Goal: Information Seeking & Learning: Understand process/instructions

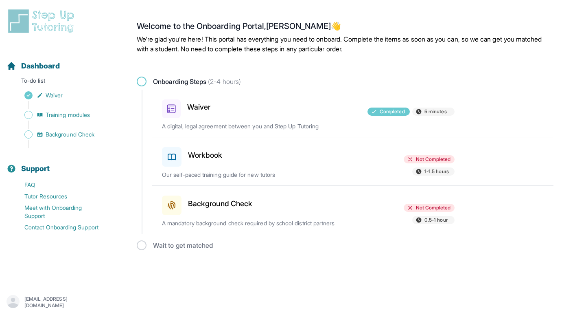
click at [379, 160] on div "Not Completed 1-1.5 hours" at bounding box center [407, 166] width 95 height 22
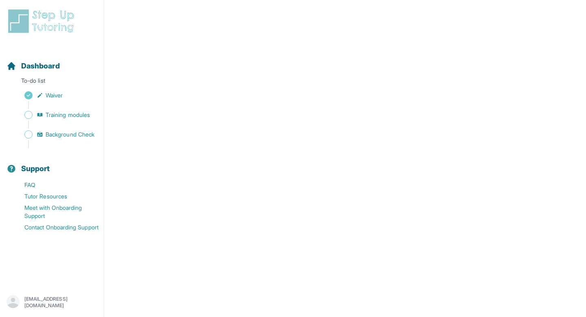
scroll to position [121, 0]
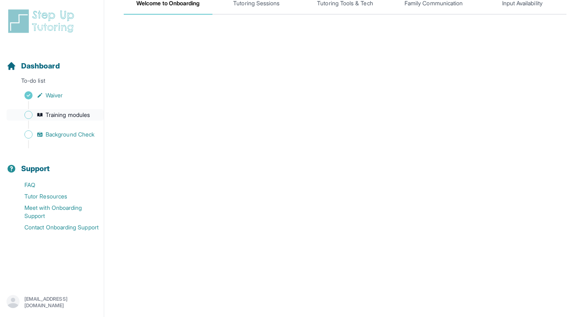
click at [46, 118] on span "Training modules" at bounding box center [68, 115] width 44 height 8
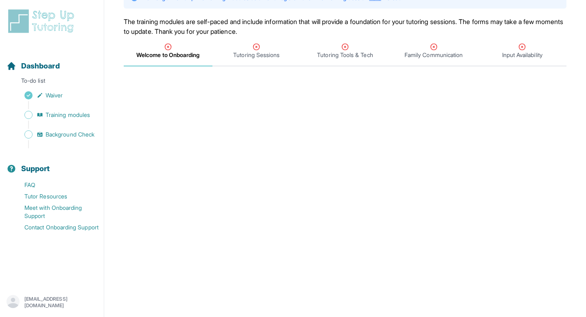
scroll to position [49, 0]
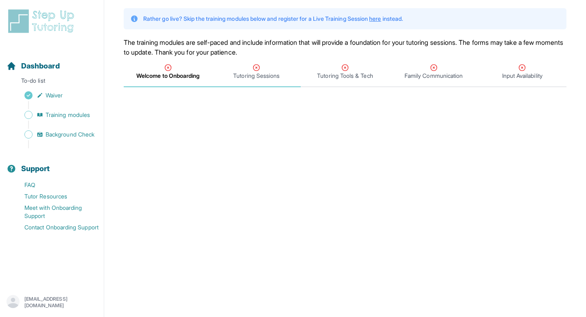
click at [266, 76] on span "Tutoring Sessions" at bounding box center [256, 76] width 46 height 8
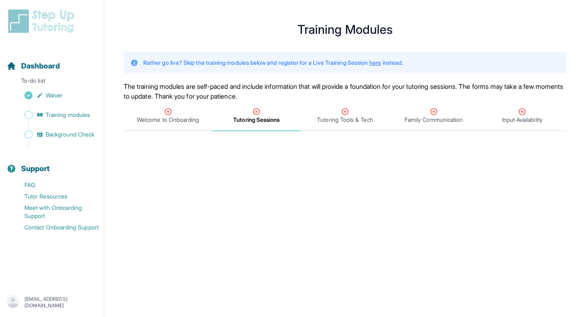
scroll to position [4, 0]
click at [175, 120] on span "Welcome to Onboarding" at bounding box center [168, 120] width 62 height 8
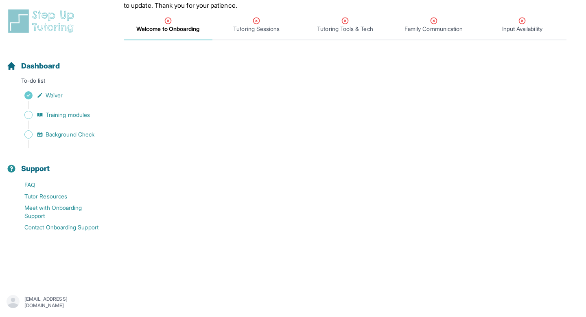
scroll to position [0, 0]
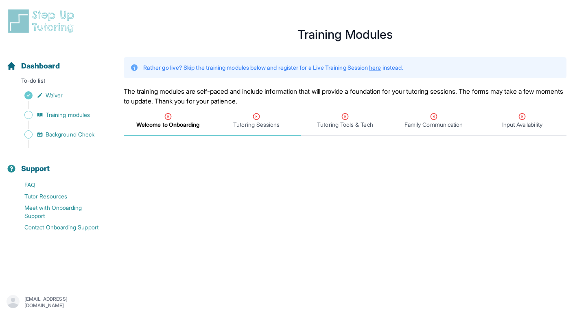
click at [260, 126] on span "Tutoring Sessions" at bounding box center [256, 124] width 46 height 8
click at [284, 127] on div "Tutoring Sessions" at bounding box center [256, 120] width 85 height 16
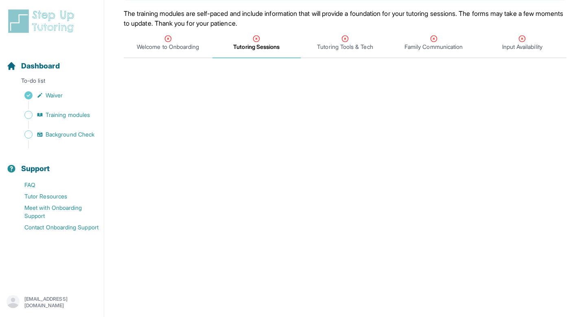
scroll to position [50, 0]
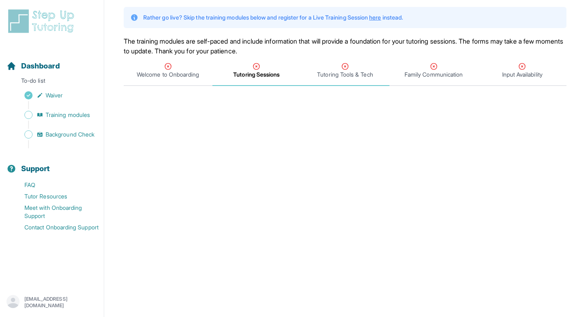
click at [328, 77] on span "Tutoring Tools & Tech" at bounding box center [345, 74] width 56 height 8
click at [256, 74] on span "Tutoring Sessions" at bounding box center [256, 74] width 46 height 8
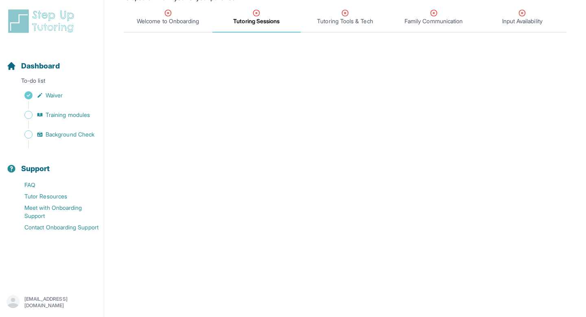
scroll to position [101, 0]
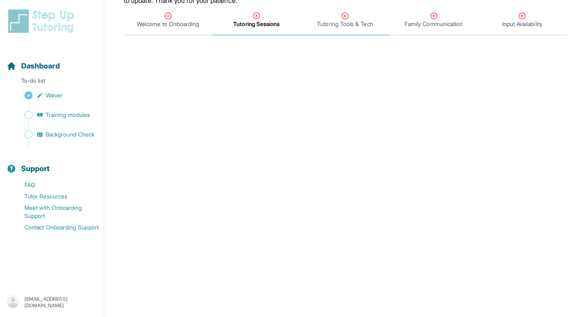
click at [337, 28] on span "Tutoring Tools & Tech" at bounding box center [345, 24] width 56 height 8
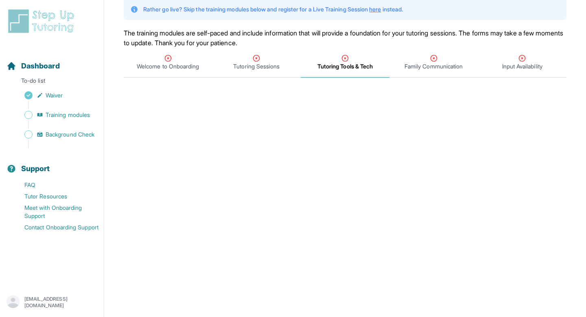
scroll to position [56, 0]
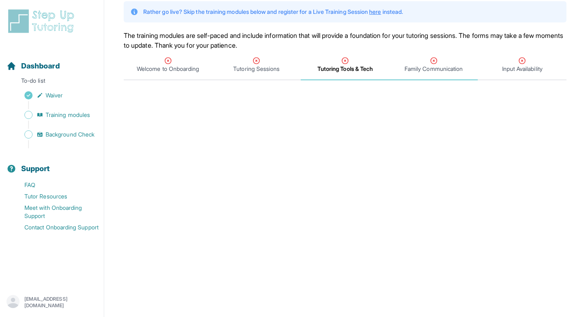
click at [420, 63] on div "Family Communication" at bounding box center [433, 65] width 85 height 16
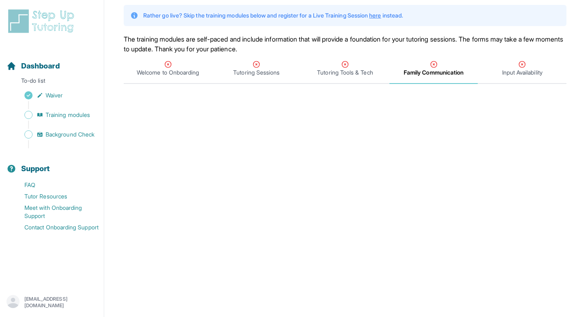
scroll to position [0, 0]
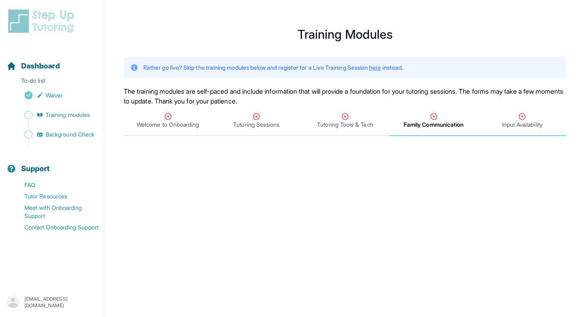
click at [535, 123] on span "Input Availability" at bounding box center [522, 124] width 40 height 8
click at [530, 122] on span "Input Availability" at bounding box center [522, 124] width 43 height 8
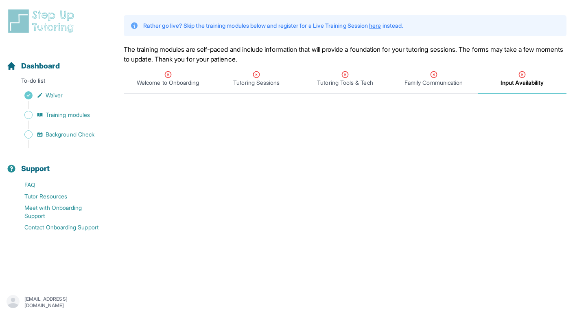
scroll to position [58, 0]
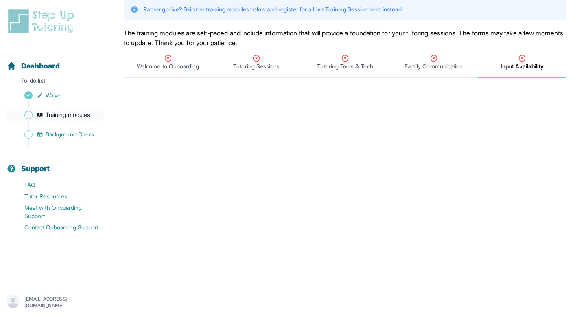
click at [69, 114] on span "Training modules" at bounding box center [68, 115] width 44 height 8
click at [77, 134] on span "Background Check" at bounding box center [70, 134] width 49 height 8
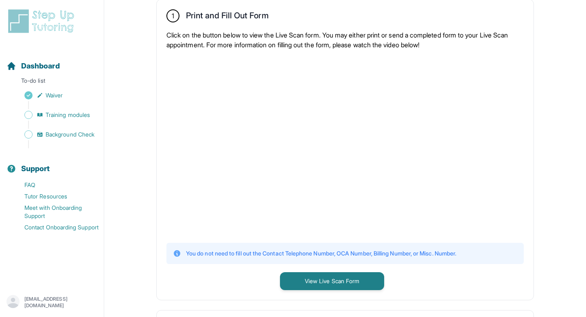
scroll to position [147, 0]
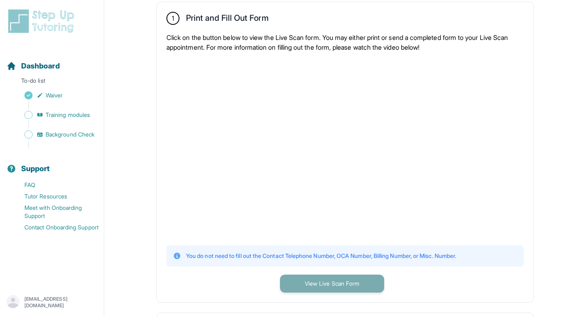
click at [312, 286] on button "View Live Scan Form" at bounding box center [332, 283] width 104 height 18
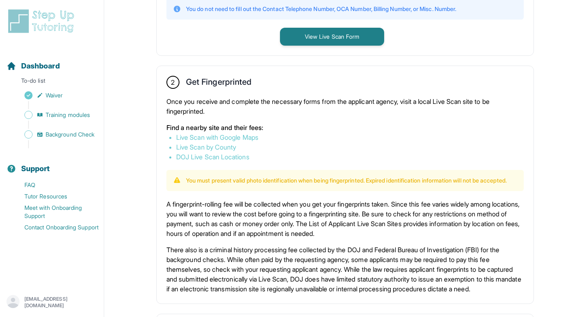
scroll to position [403, 0]
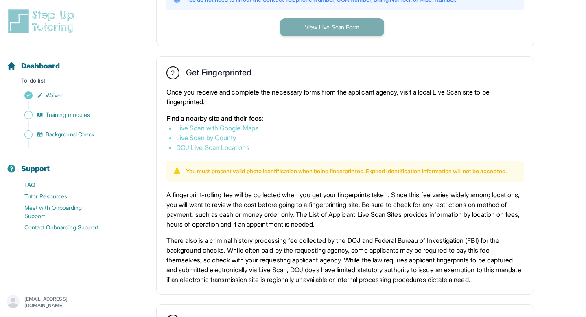
click at [304, 28] on button "View Live Scan Form" at bounding box center [332, 27] width 104 height 18
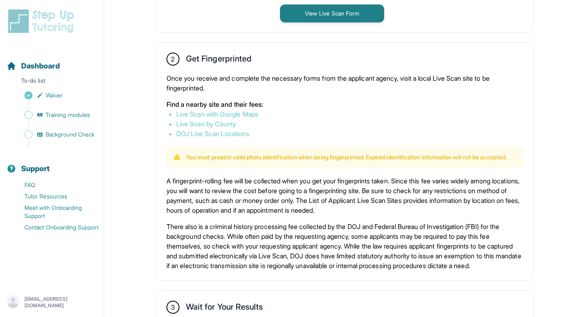
scroll to position [419, 0]
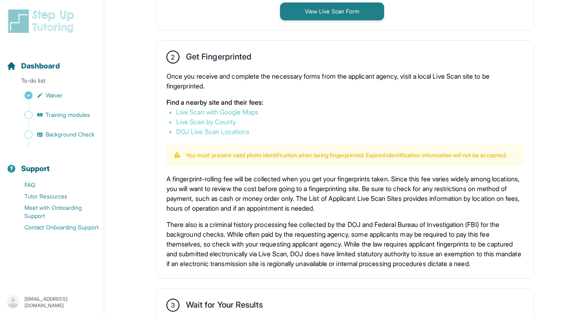
click at [199, 111] on link "Live Scan with Google Maps" at bounding box center [217, 112] width 82 height 8
click at [238, 111] on link "Live Scan with Google Maps" at bounding box center [217, 112] width 82 height 8
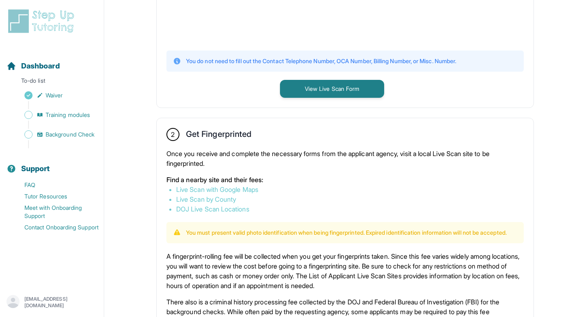
scroll to position [555, 0]
